Goal: Check status: Check status

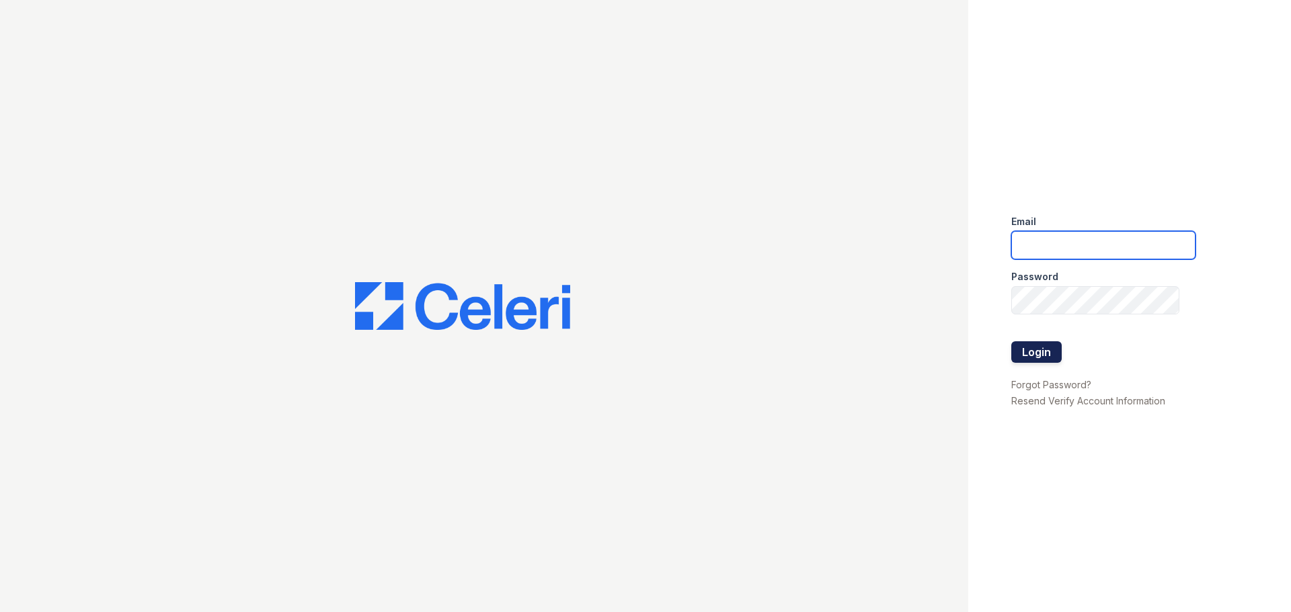
type input "[EMAIL_ADDRESS][DOMAIN_NAME]"
click at [1051, 354] on button "Login" at bounding box center [1036, 353] width 50 height 22
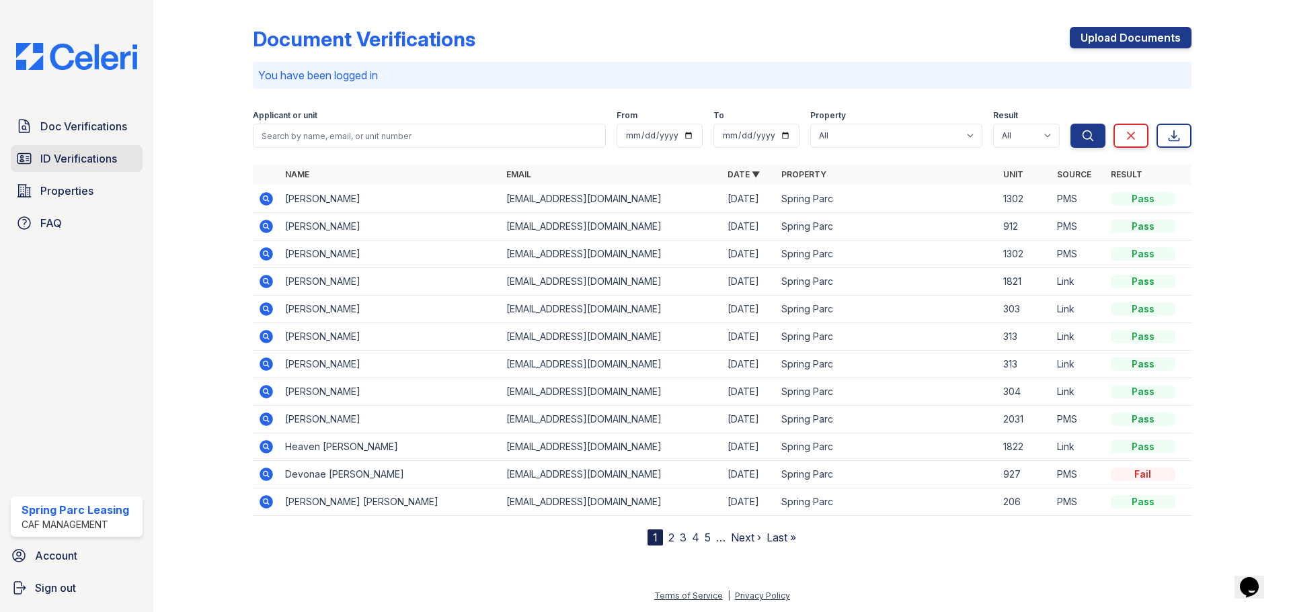
click at [81, 161] on span "ID Verifications" at bounding box center [78, 159] width 77 height 16
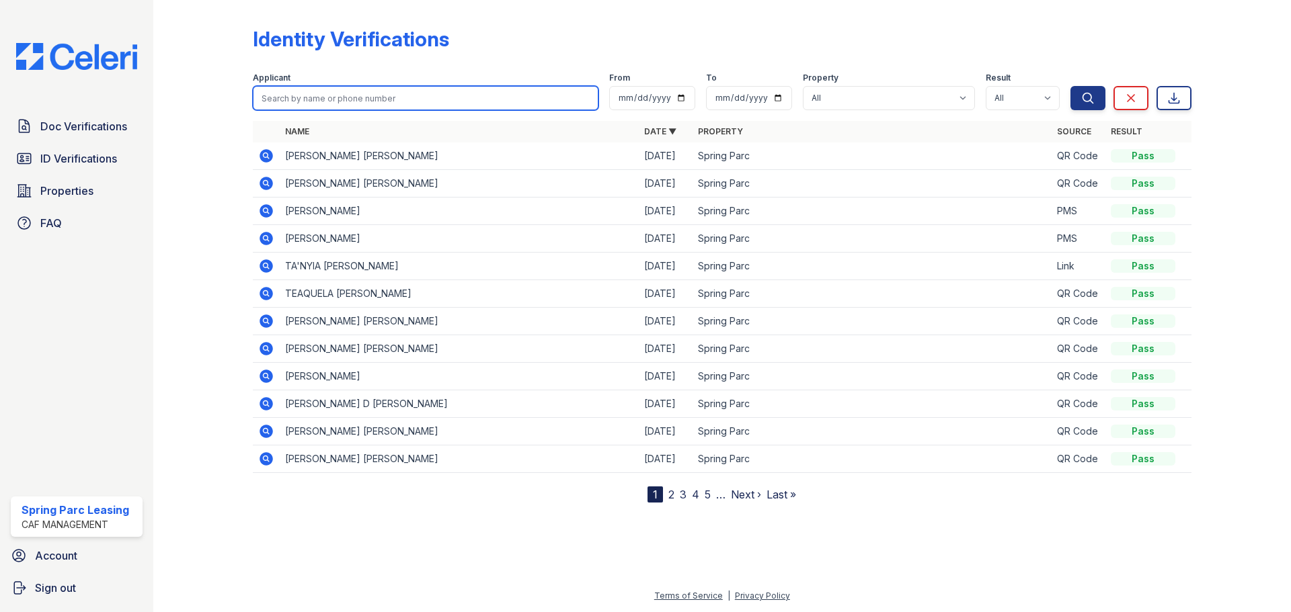
click at [366, 97] on input "search" at bounding box center [426, 98] width 346 height 24
click at [266, 348] on icon at bounding box center [265, 347] width 3 height 3
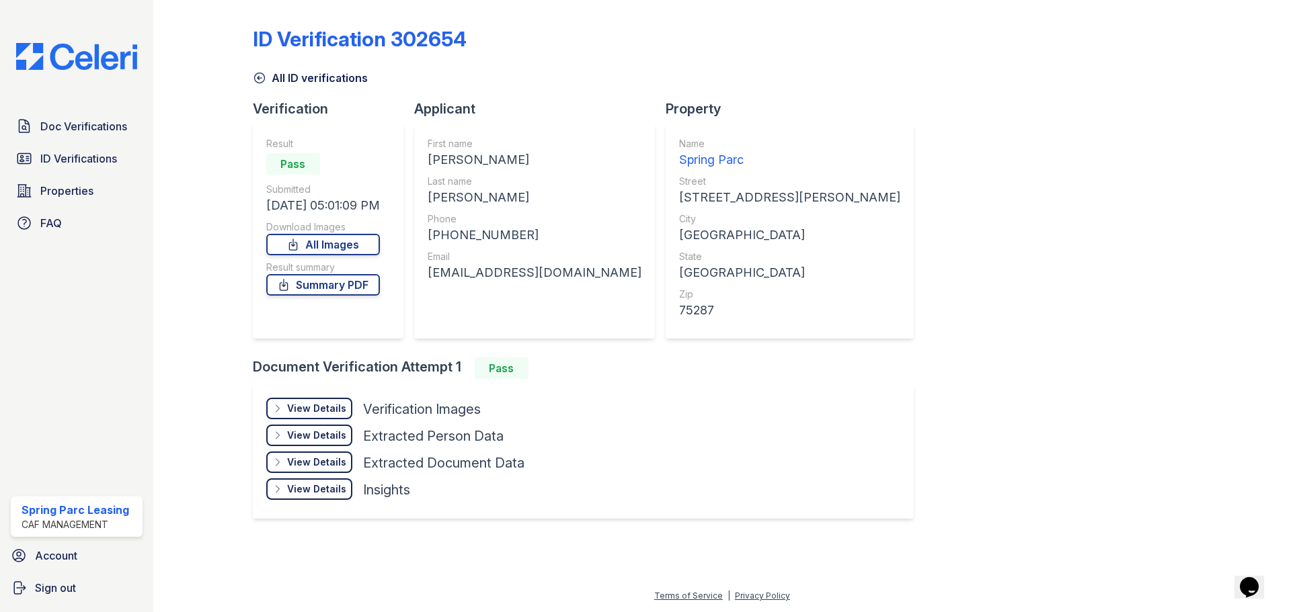
click at [330, 403] on div "View Details" at bounding box center [316, 408] width 59 height 13
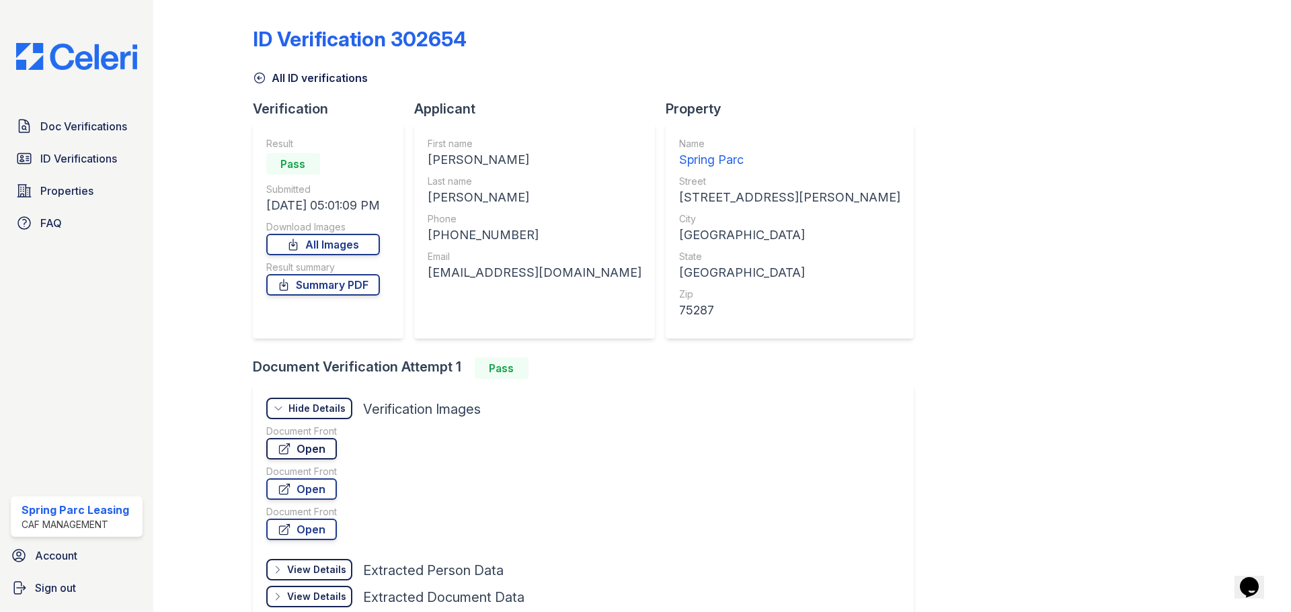
click at [331, 449] on link "Open" at bounding box center [301, 449] width 71 height 22
click at [316, 533] on link "Open" at bounding box center [301, 530] width 71 height 22
click at [266, 83] on link "All ID verifications" at bounding box center [310, 78] width 115 height 16
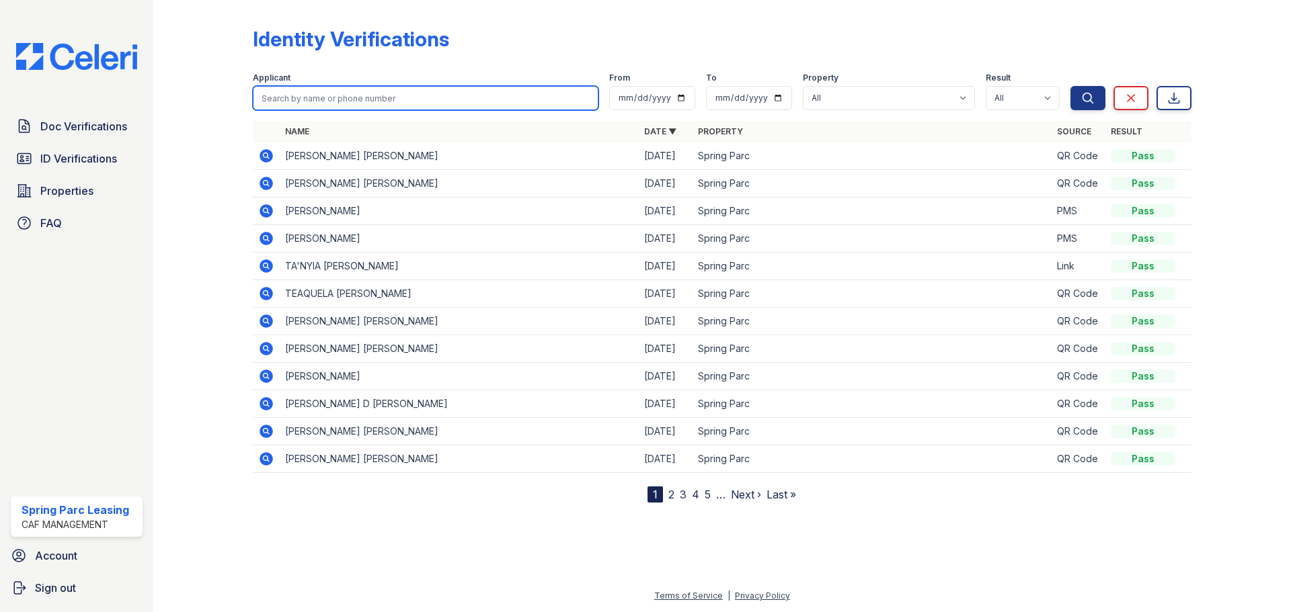
click at [314, 94] on input "search" at bounding box center [426, 98] width 346 height 24
type input "[PERSON_NAME]"
click at [1070, 86] on button "Search" at bounding box center [1087, 98] width 35 height 24
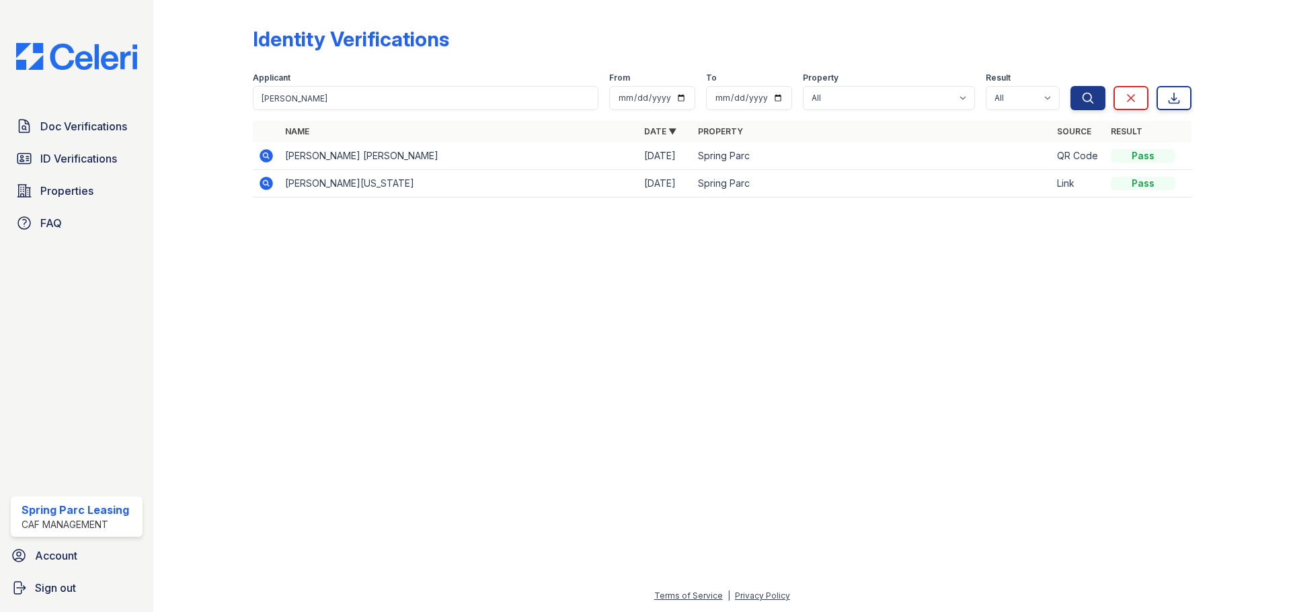
click at [93, 28] on div "Doc Verifications ID Verifications Properties FAQ Spring [GEOGRAPHIC_DATA] CAF …" at bounding box center [76, 306] width 153 height 612
click at [87, 63] on img at bounding box center [76, 56] width 143 height 27
